Goal: Task Accomplishment & Management: Use online tool/utility

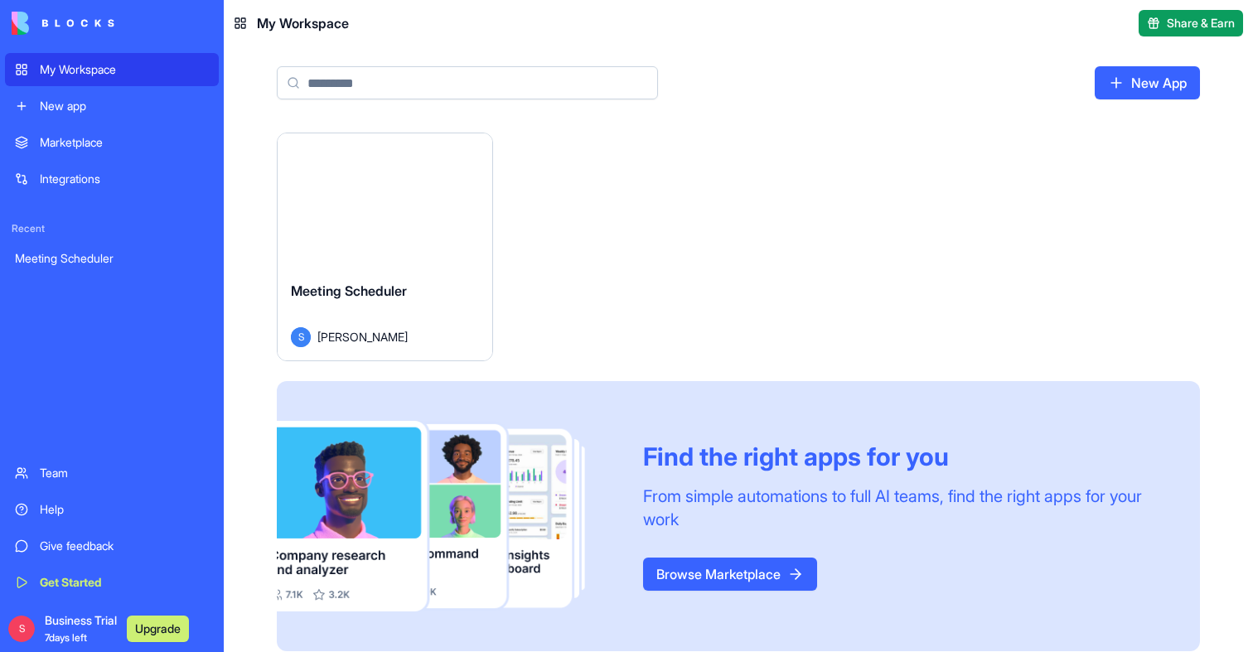
click at [432, 258] on div "Launch" at bounding box center [385, 200] width 215 height 134
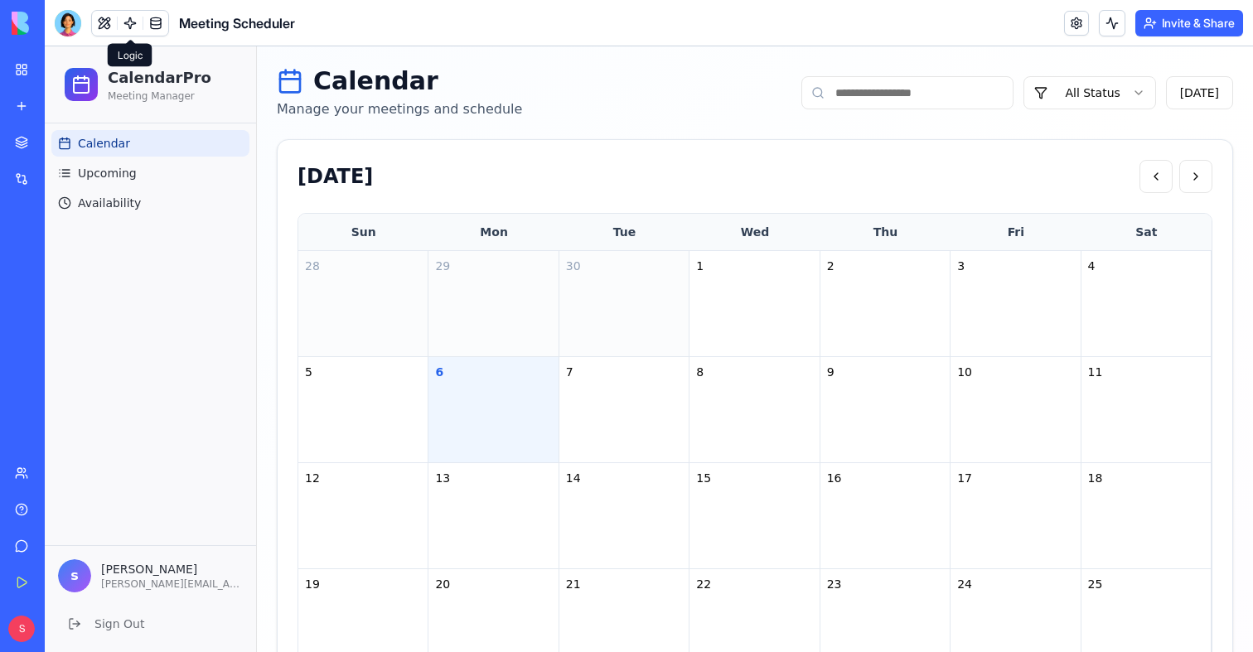
click at [132, 29] on link at bounding box center [130, 23] width 25 height 25
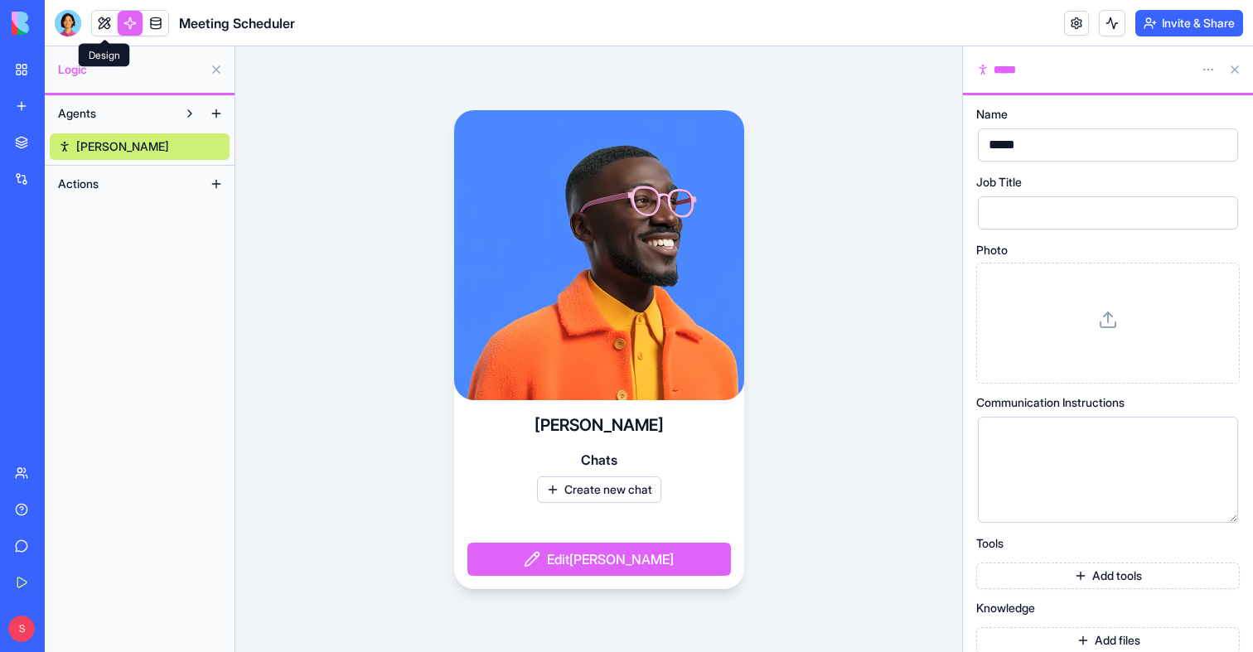
click at [101, 22] on link at bounding box center [104, 23] width 25 height 25
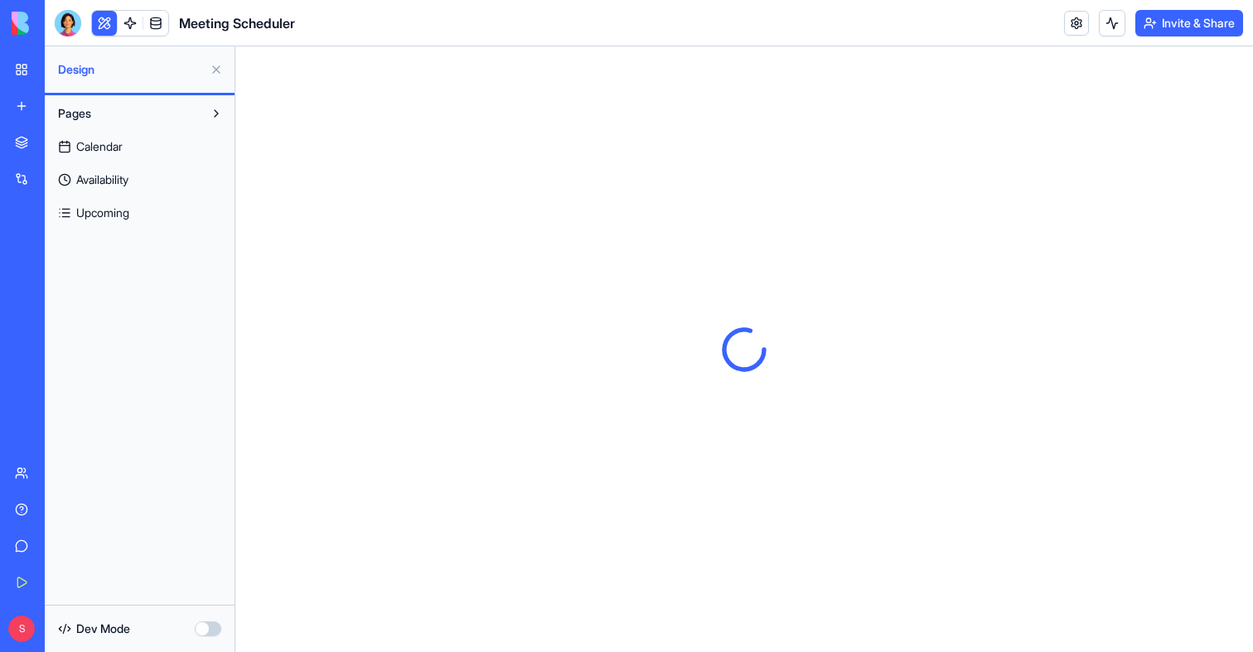
click at [101, 21] on button at bounding box center [104, 23] width 25 height 25
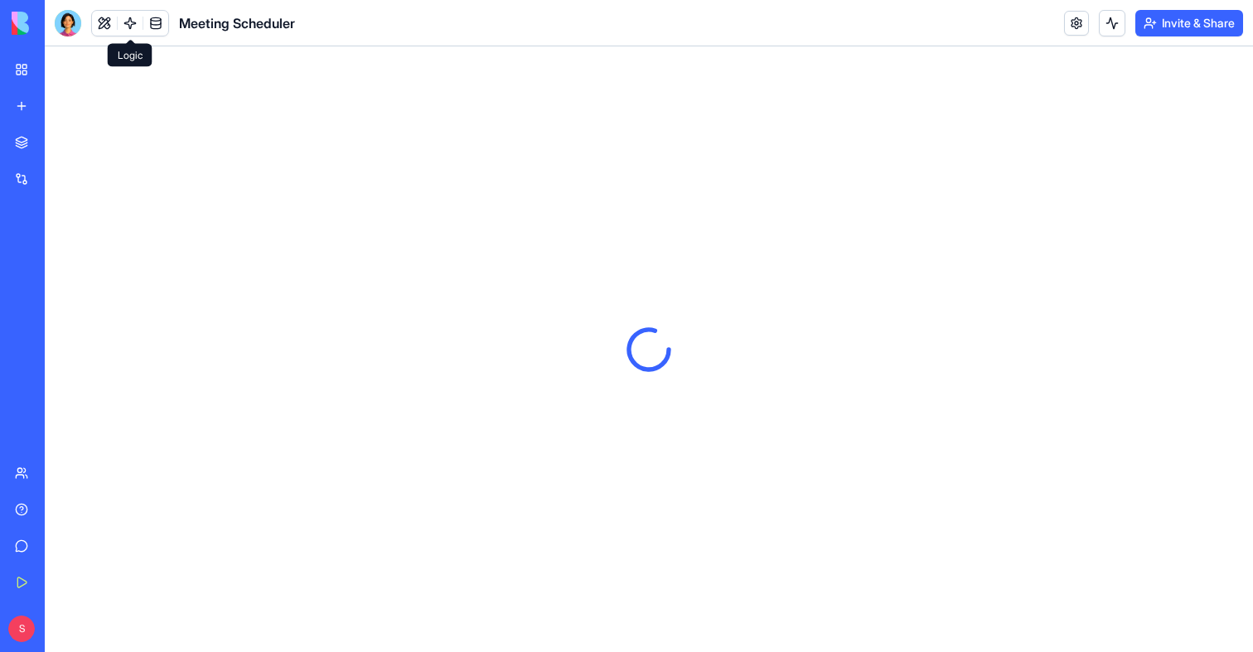
click at [122, 26] on link at bounding box center [130, 23] width 25 height 25
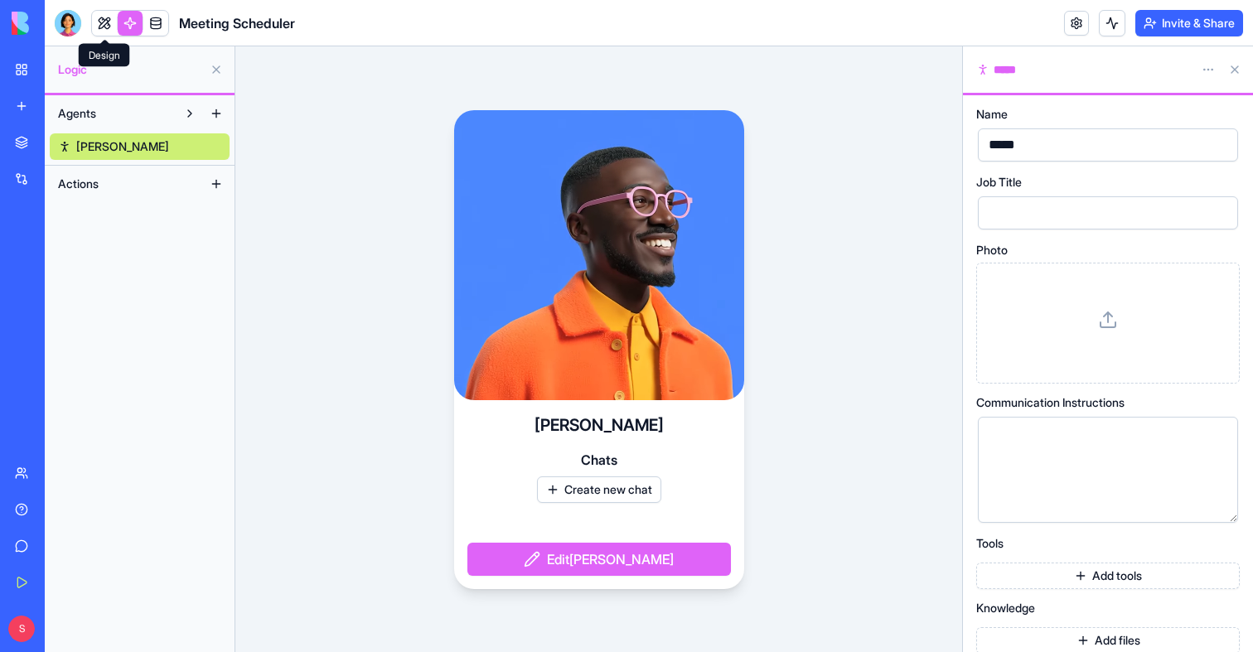
click at [109, 24] on link at bounding box center [104, 23] width 25 height 25
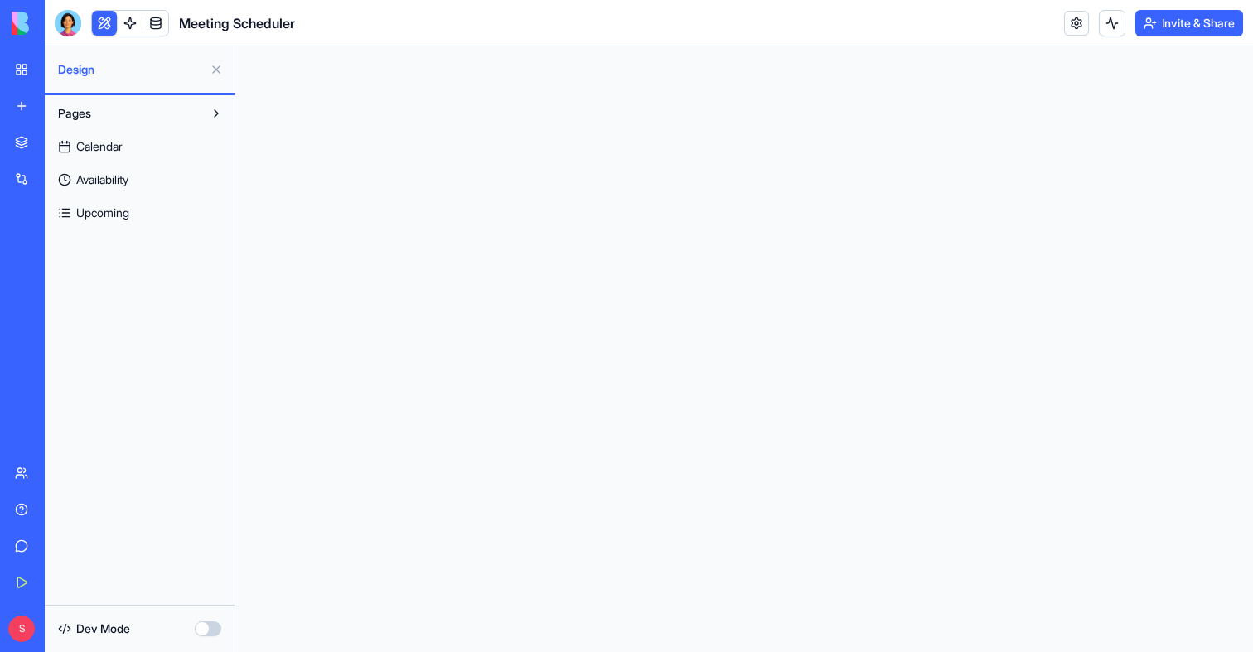
click at [115, 137] on link "Calendar" at bounding box center [140, 146] width 180 height 27
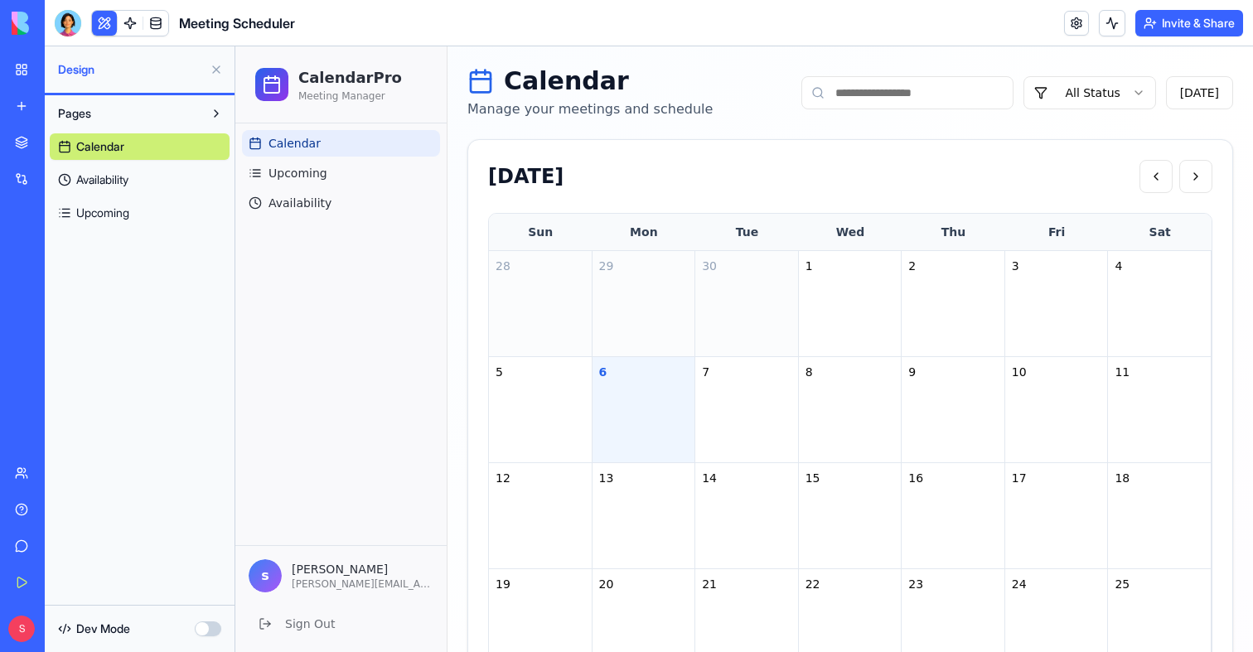
click at [123, 174] on span "Availability" at bounding box center [102, 179] width 52 height 17
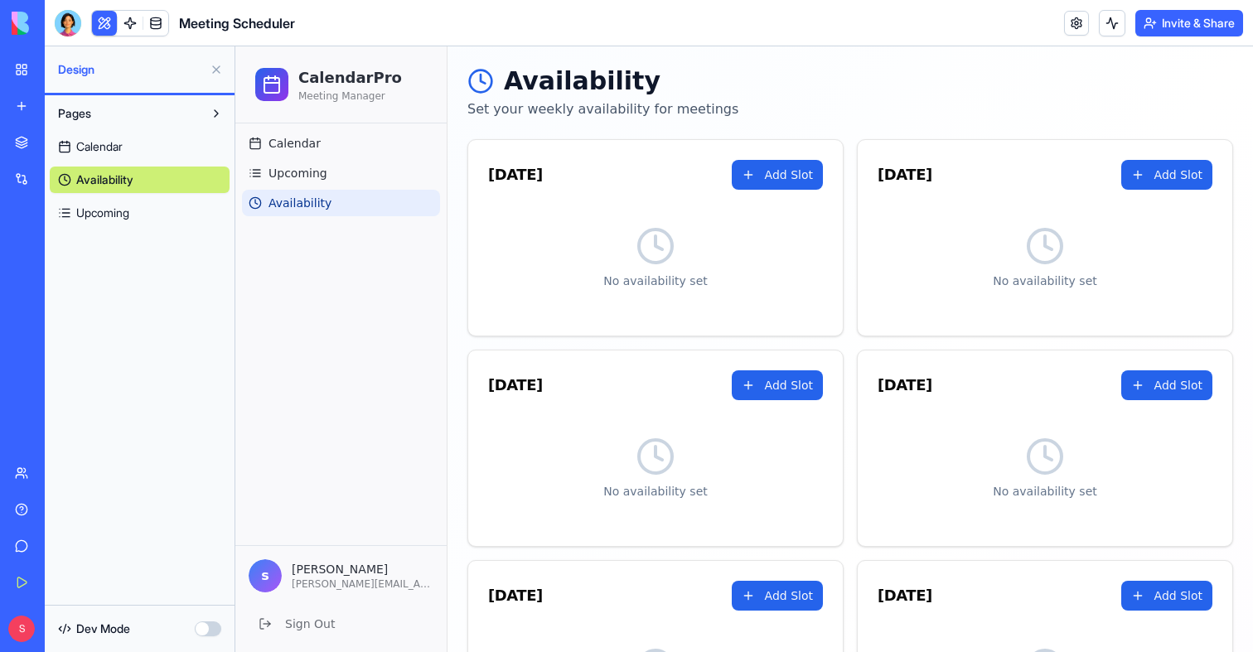
click at [664, 242] on icon at bounding box center [655, 246] width 40 height 40
click at [800, 177] on button "Add Slot" at bounding box center [777, 175] width 91 height 30
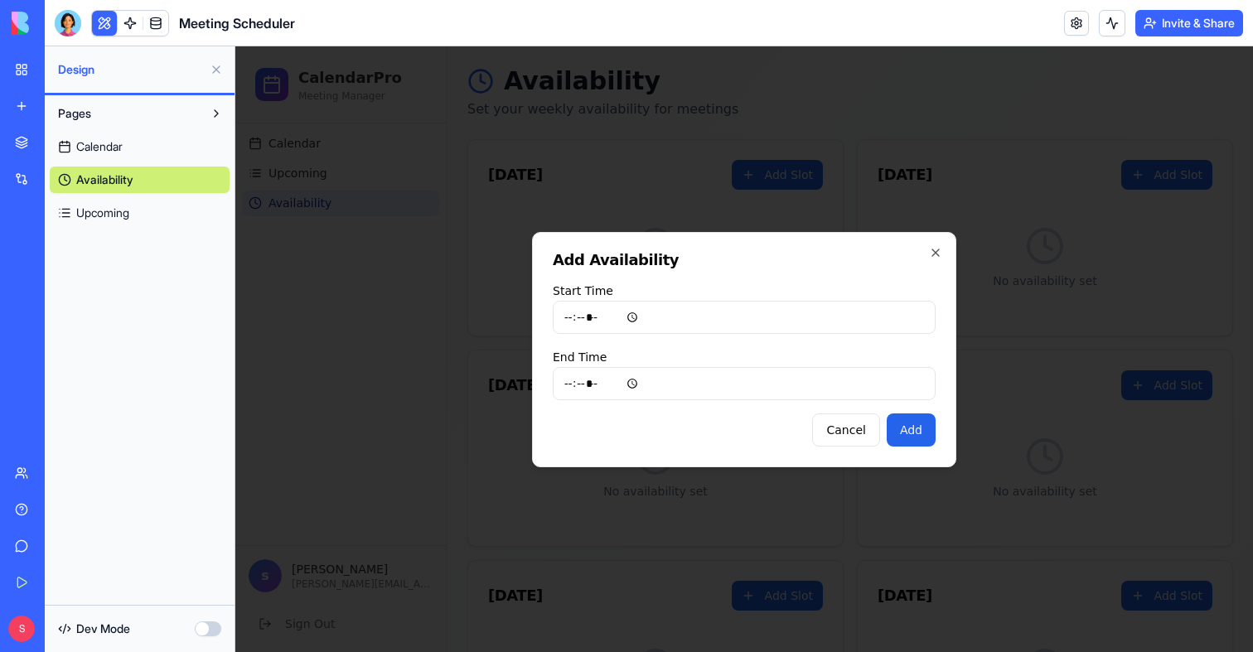
click at [754, 134] on div at bounding box center [743, 349] width 1017 height 606
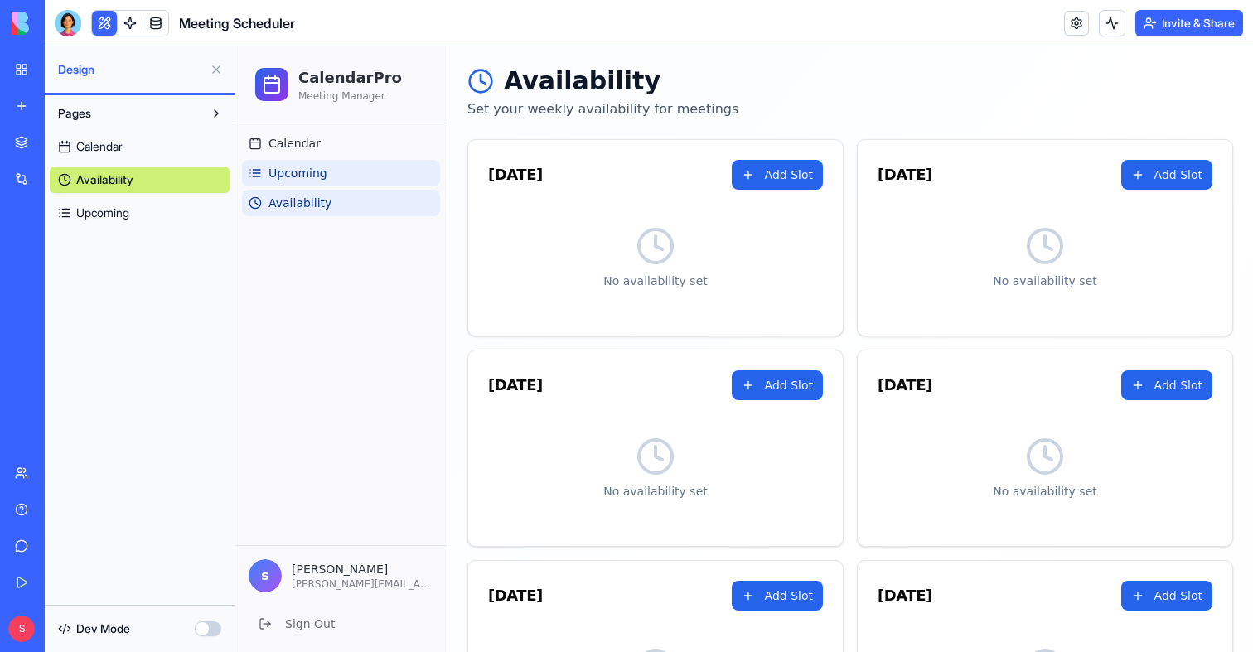
click at [296, 178] on span "Upcoming" at bounding box center [297, 173] width 59 height 17
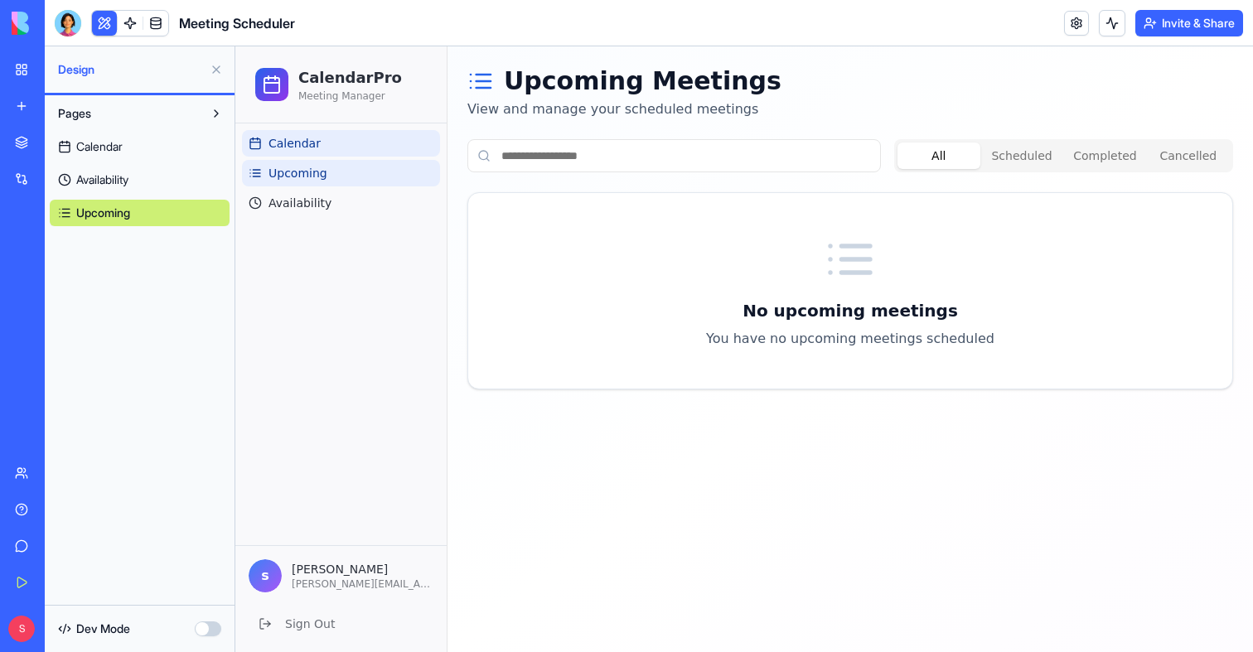
click at [278, 149] on span "Calendar" at bounding box center [294, 143] width 52 height 17
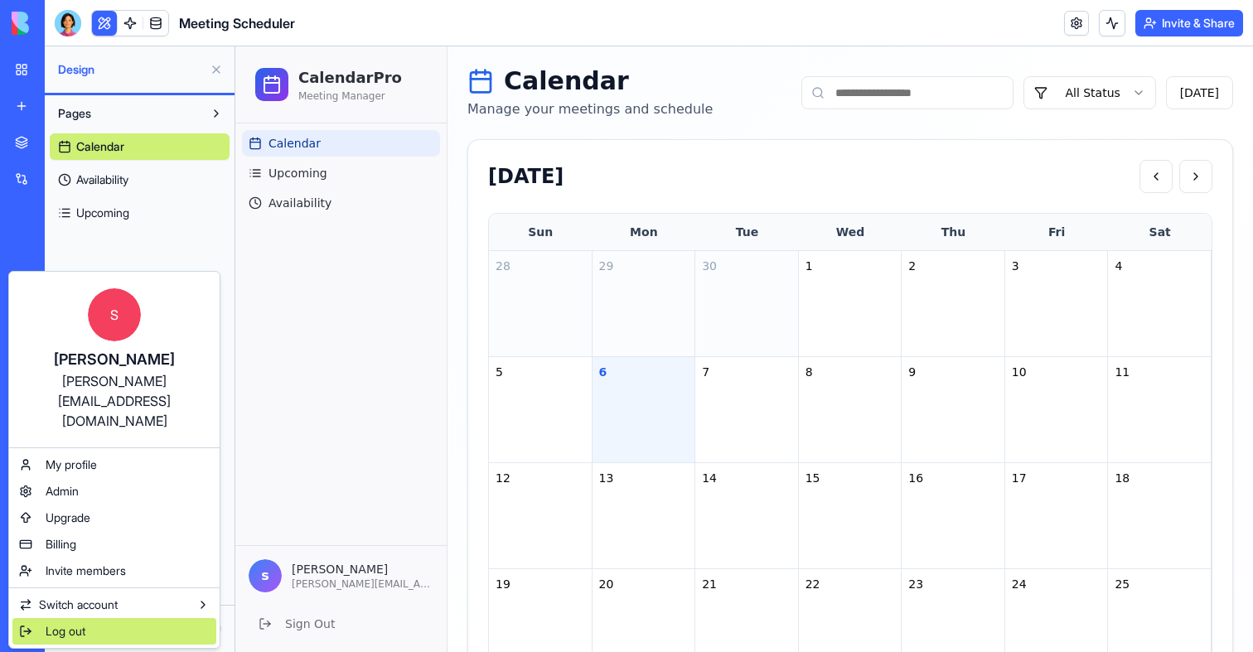
click at [83, 623] on span "Log out" at bounding box center [66, 631] width 40 height 17
